Goal: Transaction & Acquisition: Purchase product/service

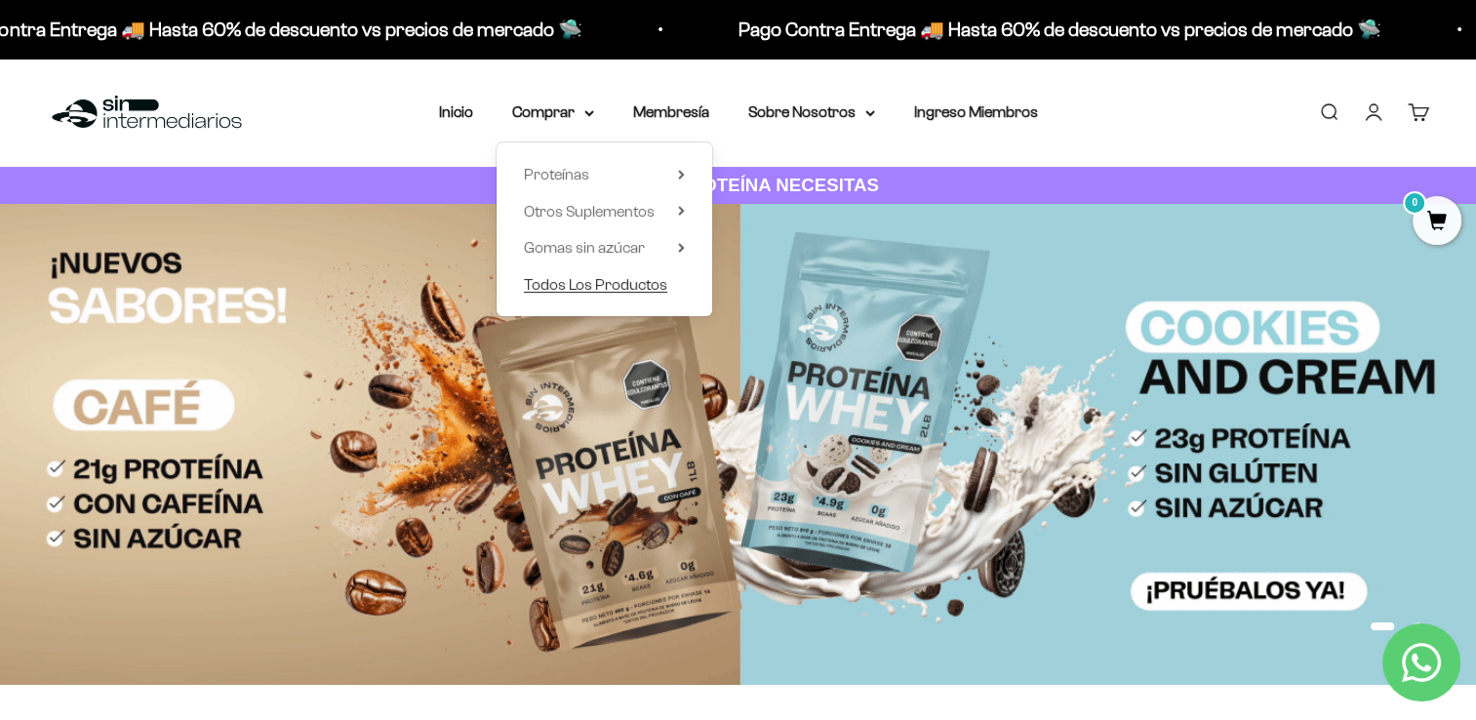
click at [628, 288] on span "Todos Los Productos" at bounding box center [595, 284] width 143 height 17
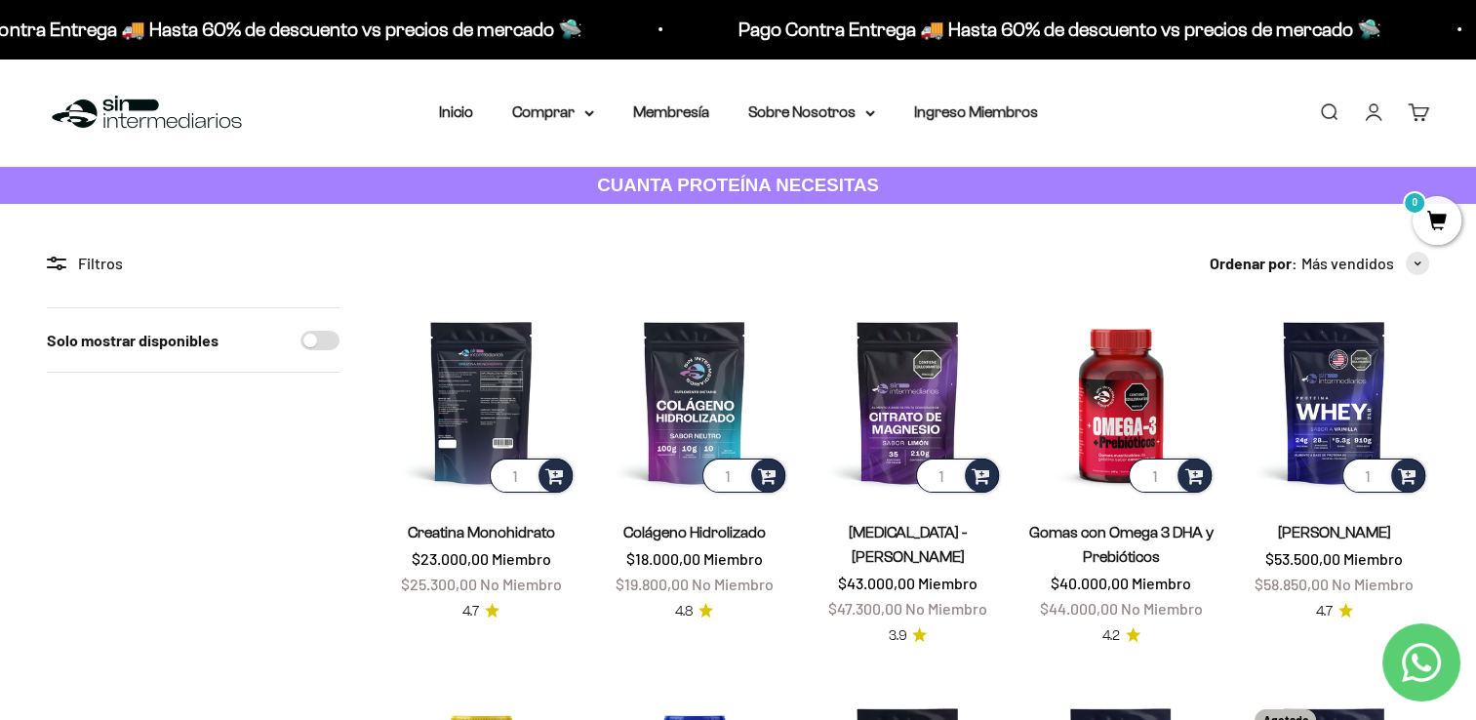
click at [503, 383] on img at bounding box center [481, 402] width 190 height 190
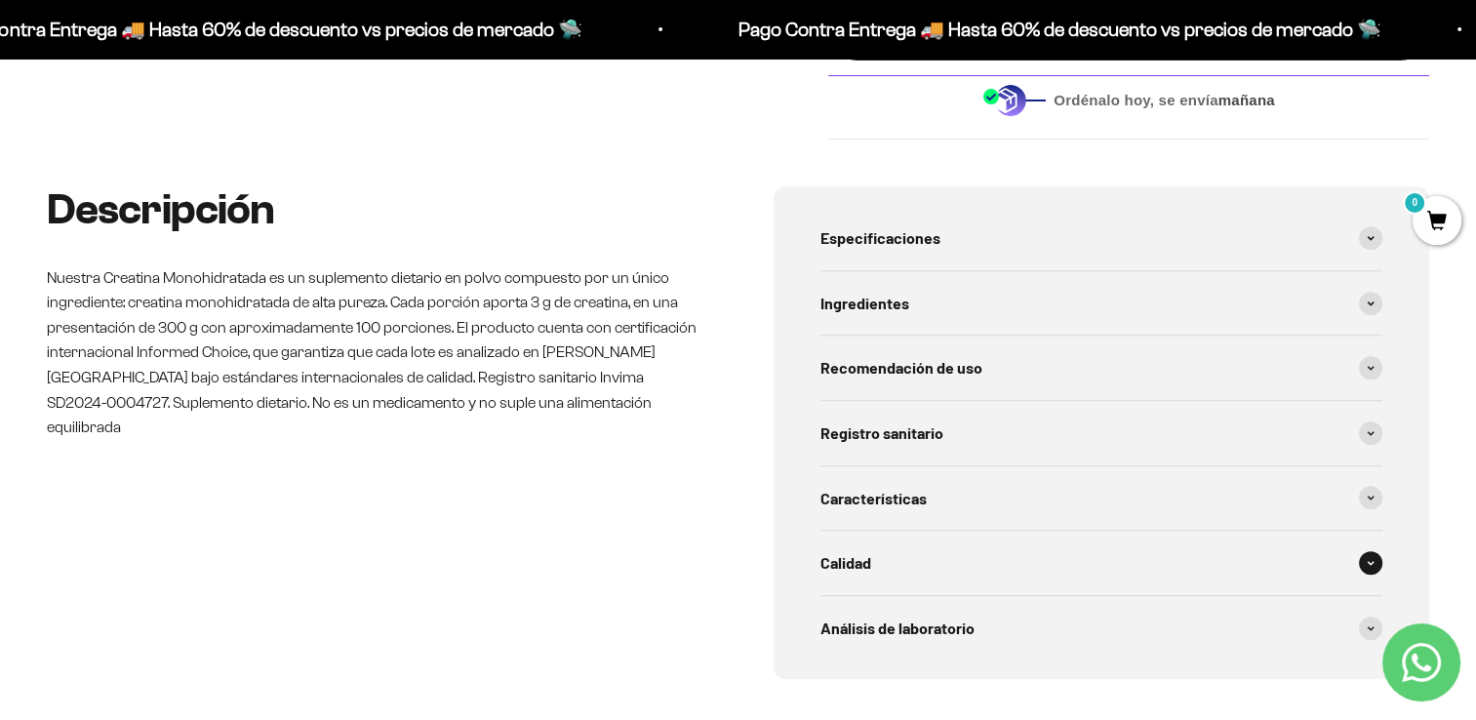
click at [1373, 558] on span at bounding box center [1370, 562] width 23 height 23
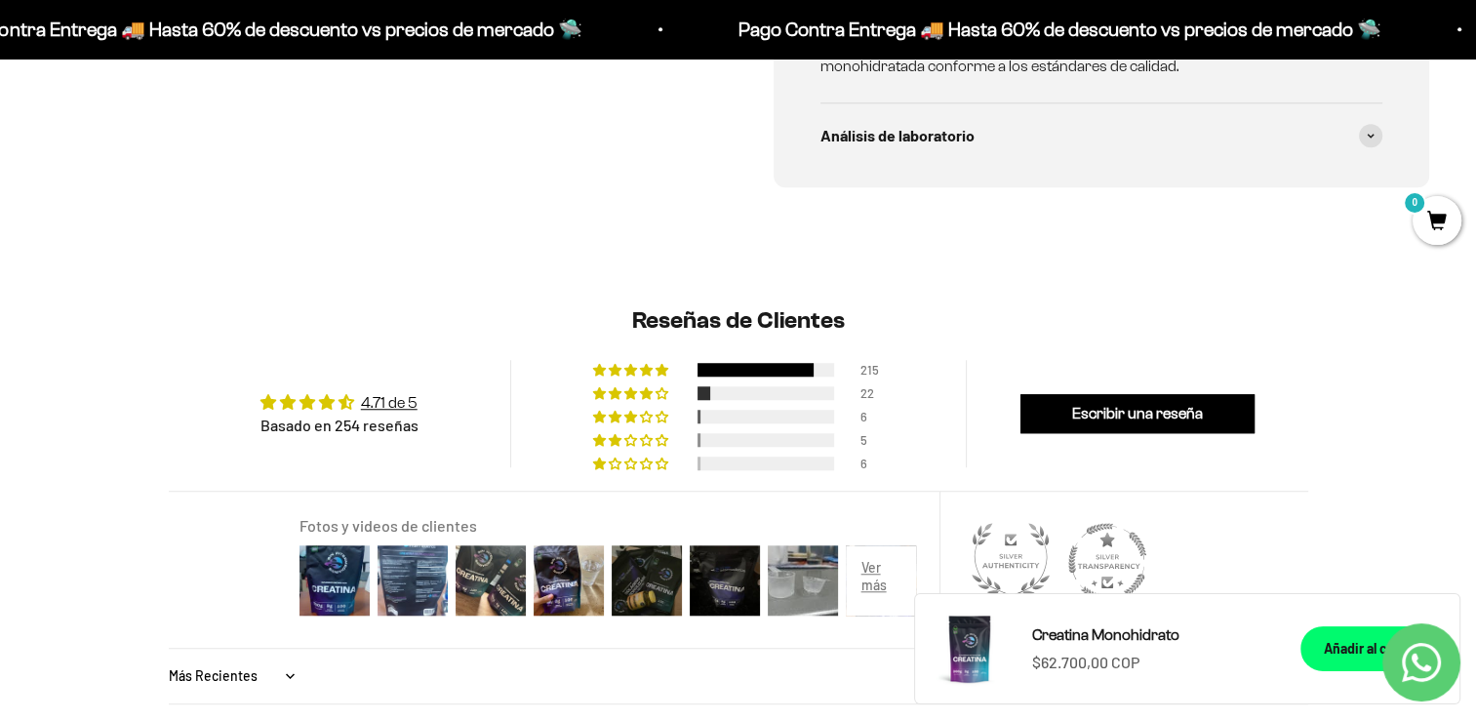
scroll to position [1505, 0]
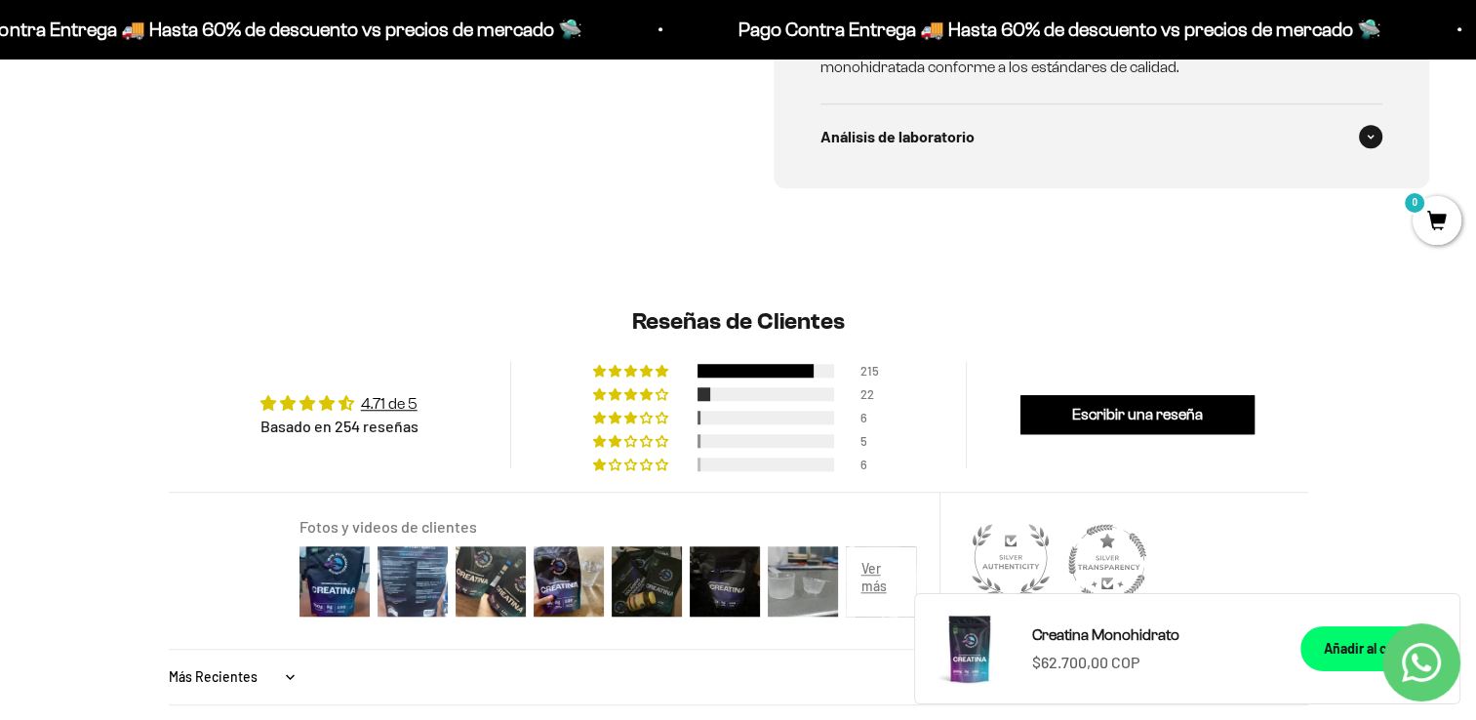
click at [1362, 131] on span at bounding box center [1370, 136] width 23 height 23
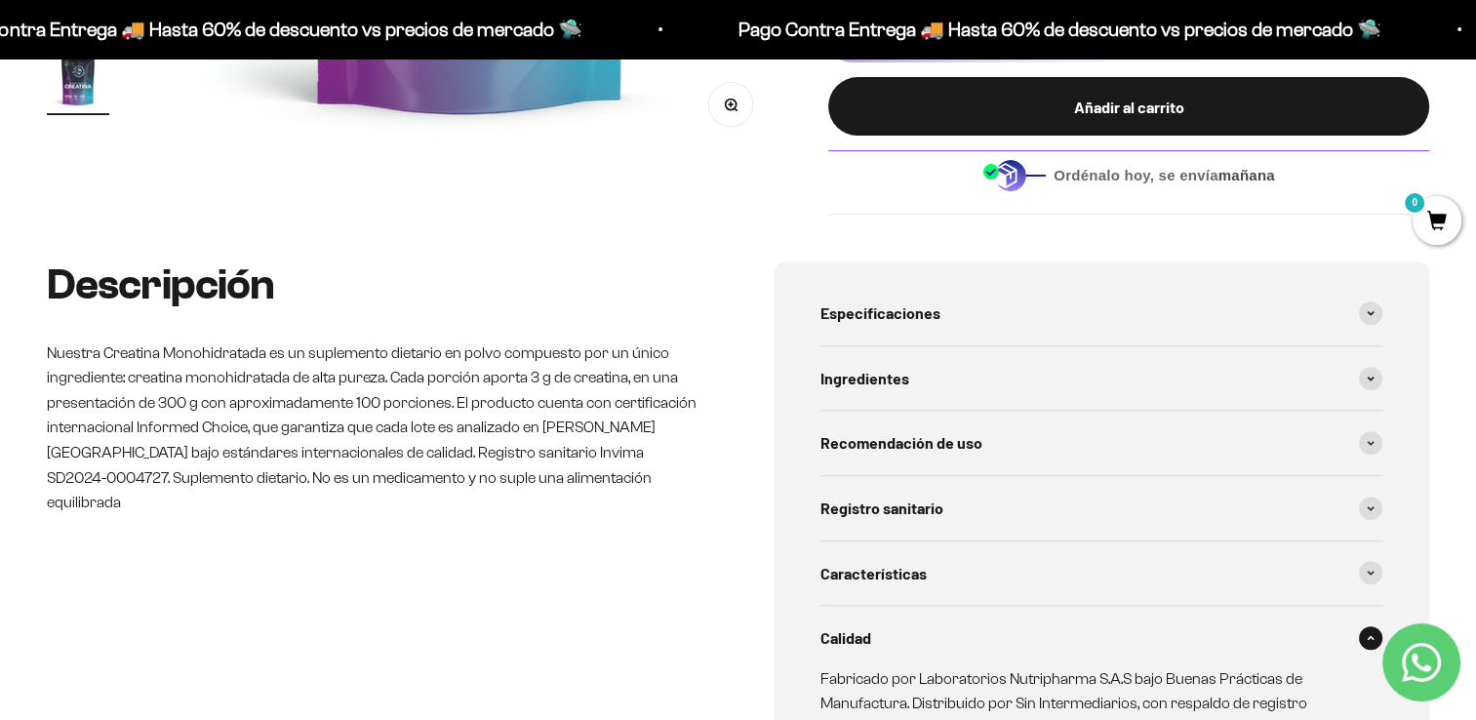
scroll to position [808, 0]
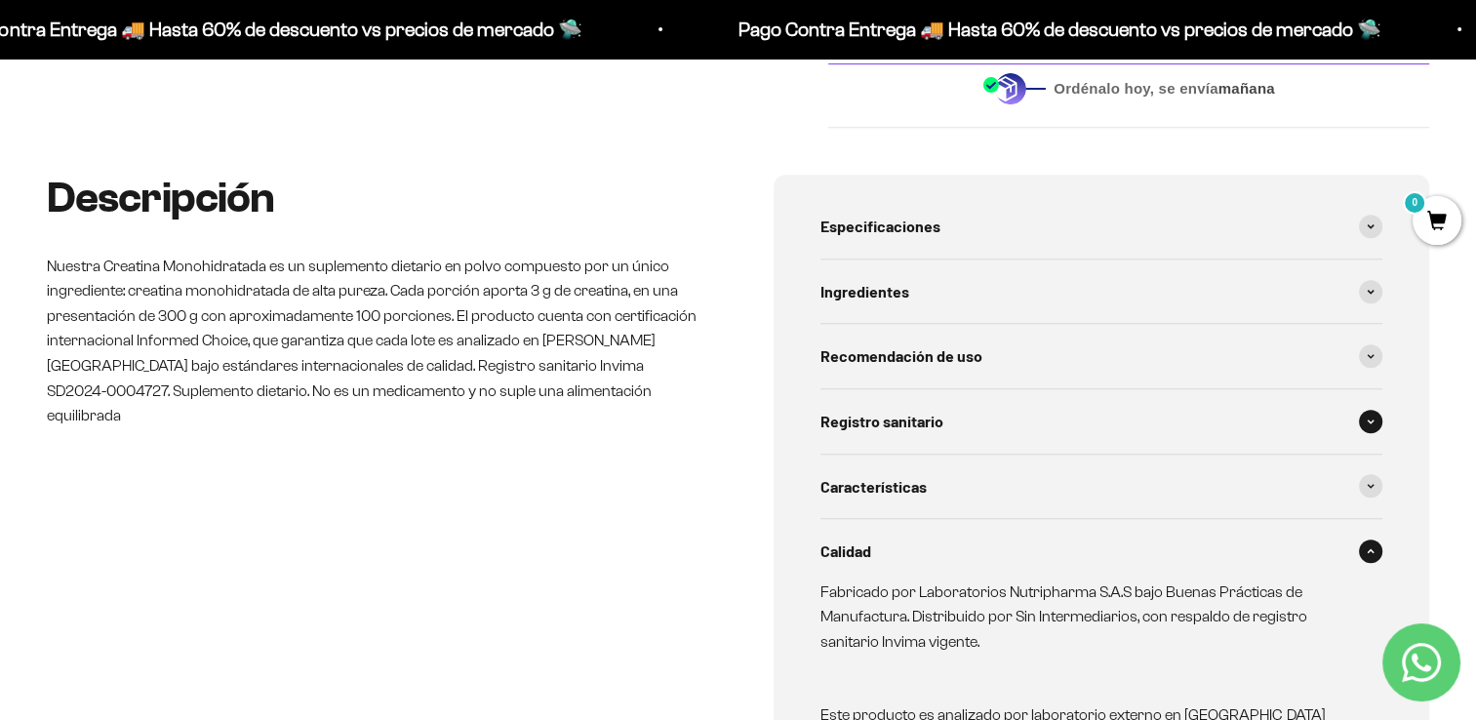
click at [1364, 421] on span at bounding box center [1370, 421] width 23 height 23
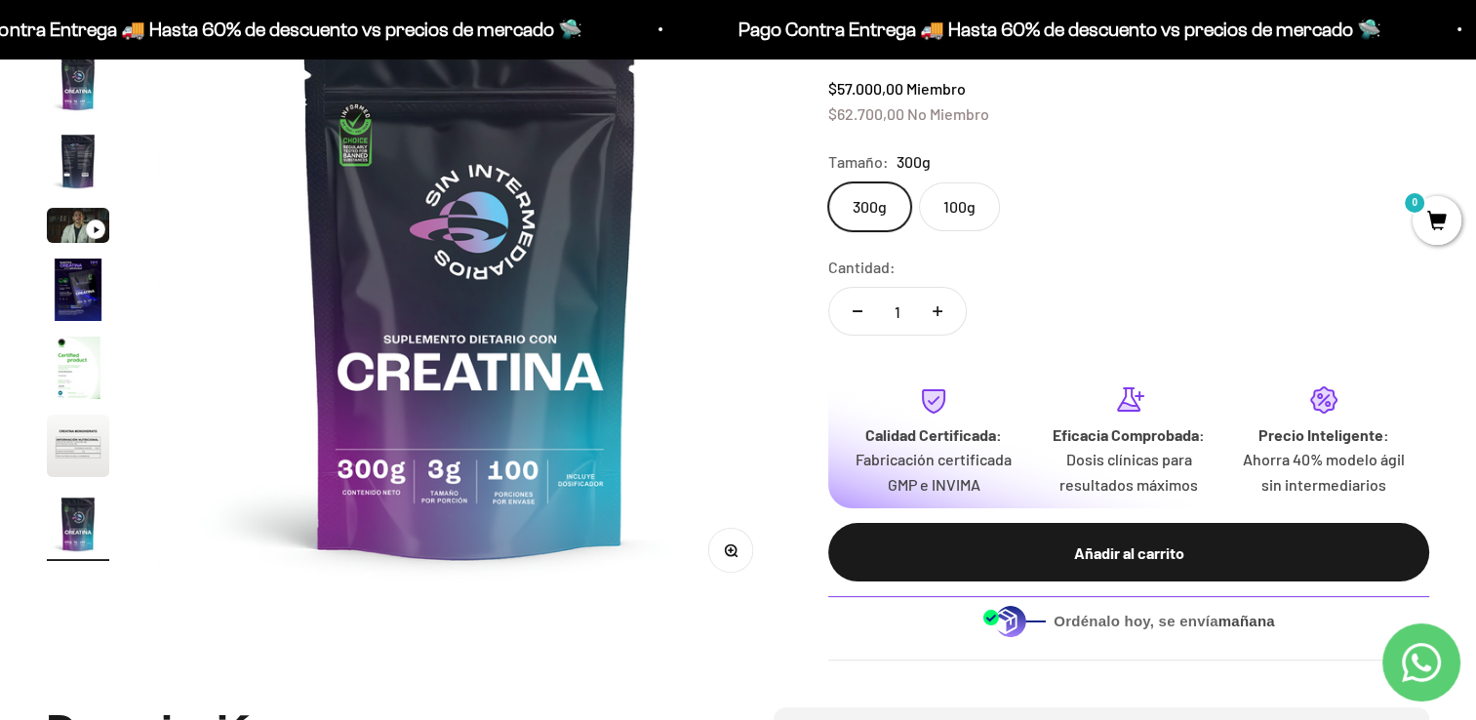
scroll to position [276, 0]
